Goal: Transaction & Acquisition: Book appointment/travel/reservation

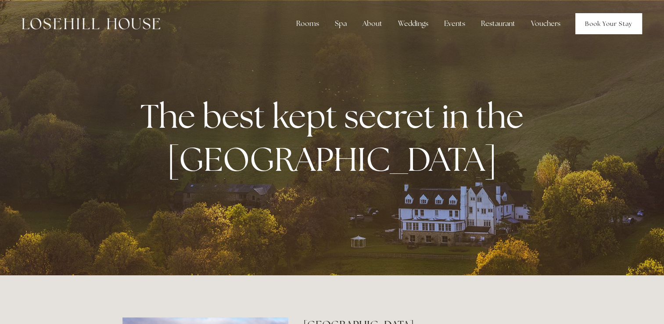
click at [617, 17] on link "Book Your Stay" at bounding box center [608, 23] width 67 height 21
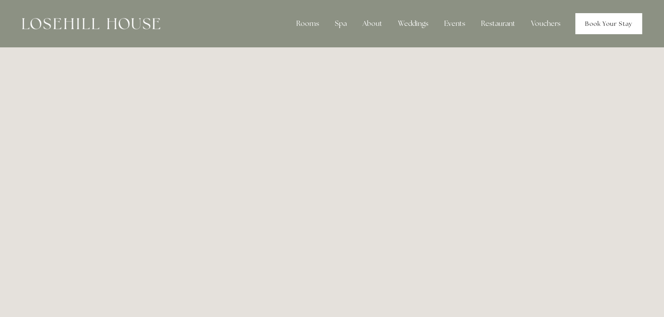
click at [621, 23] on link "Book Your Stay" at bounding box center [608, 23] width 67 height 21
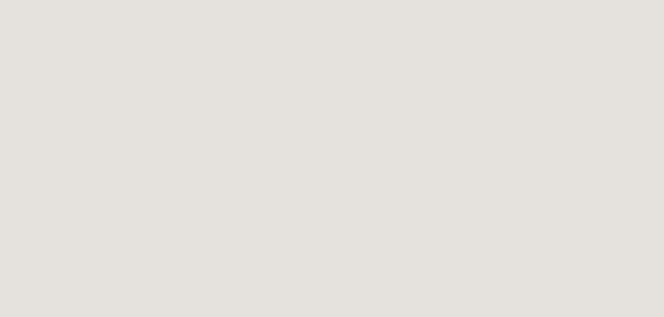
scroll to position [293, 0]
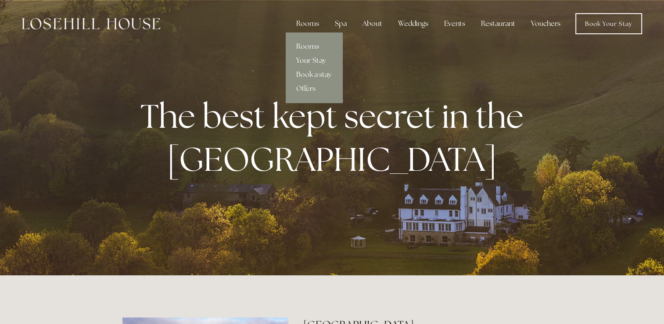
click at [316, 61] on link "Your Stay" at bounding box center [314, 61] width 57 height 14
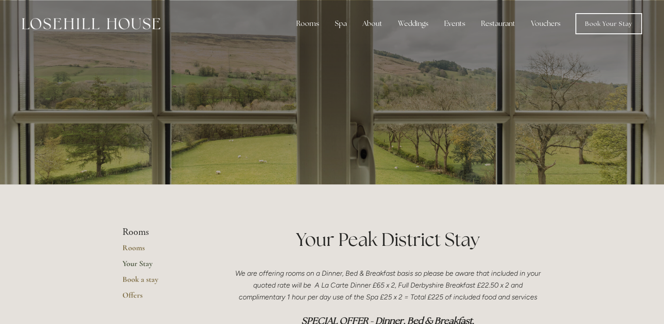
drag, startPoint x: 651, startPoint y: 285, endPoint x: 666, endPoint y: 316, distance: 34.5
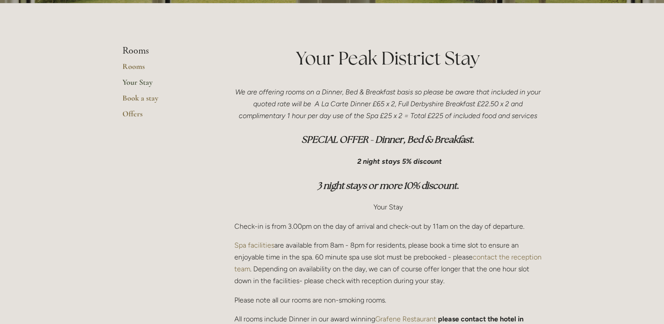
scroll to position [187, 0]
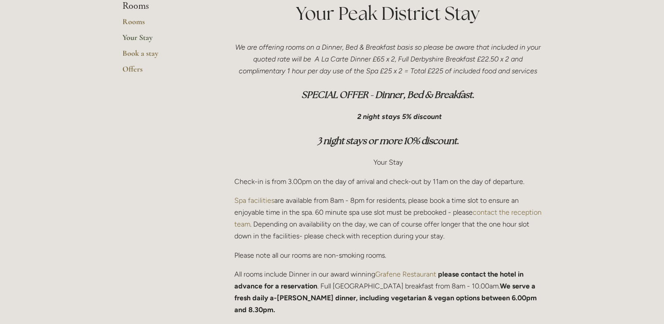
drag, startPoint x: 652, startPoint y: 227, endPoint x: 667, endPoint y: 321, distance: 95.0
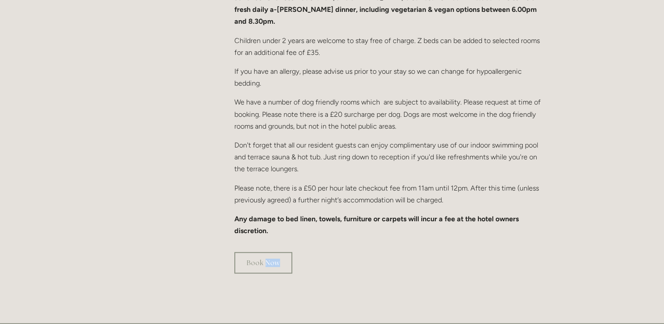
scroll to position [522, 0]
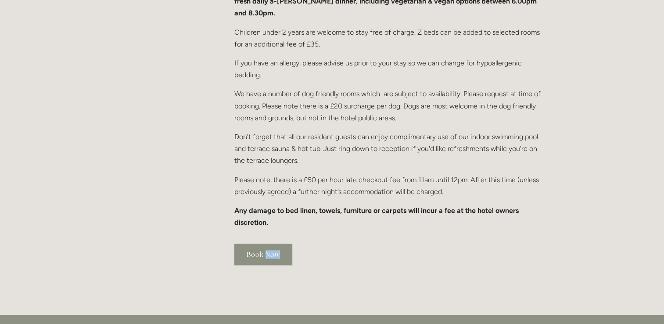
click at [268, 243] on link "Book Now" at bounding box center [263, 253] width 58 height 21
